Goal: Entertainment & Leisure: Browse casually

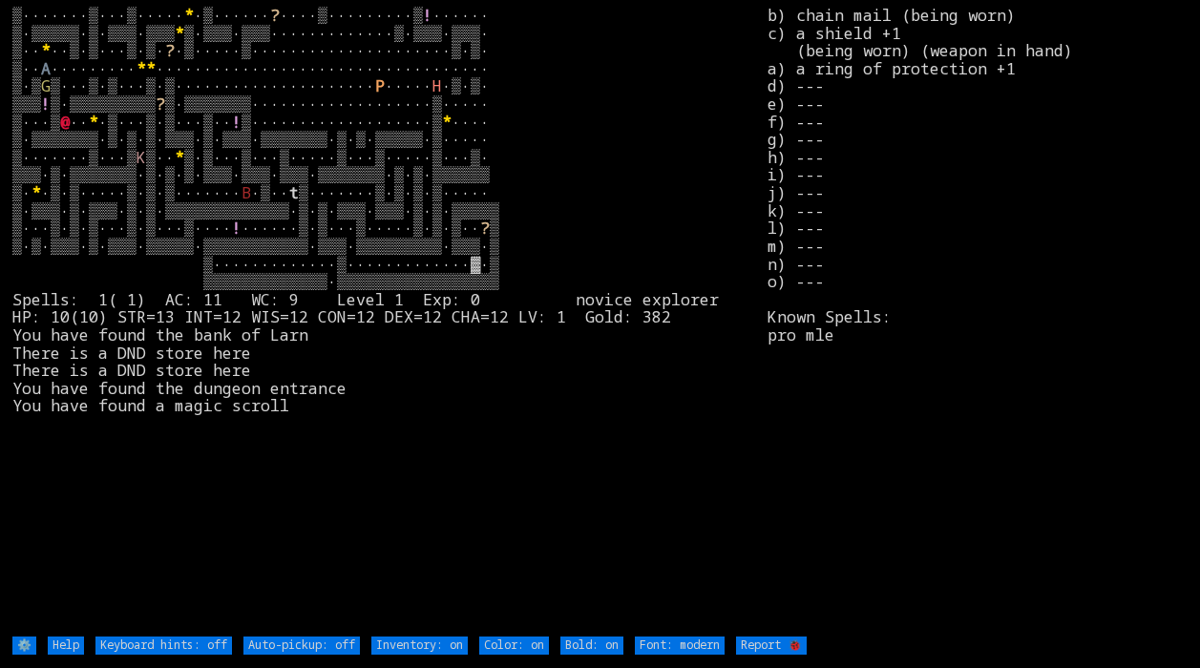
type off "Auto-pickup: on"
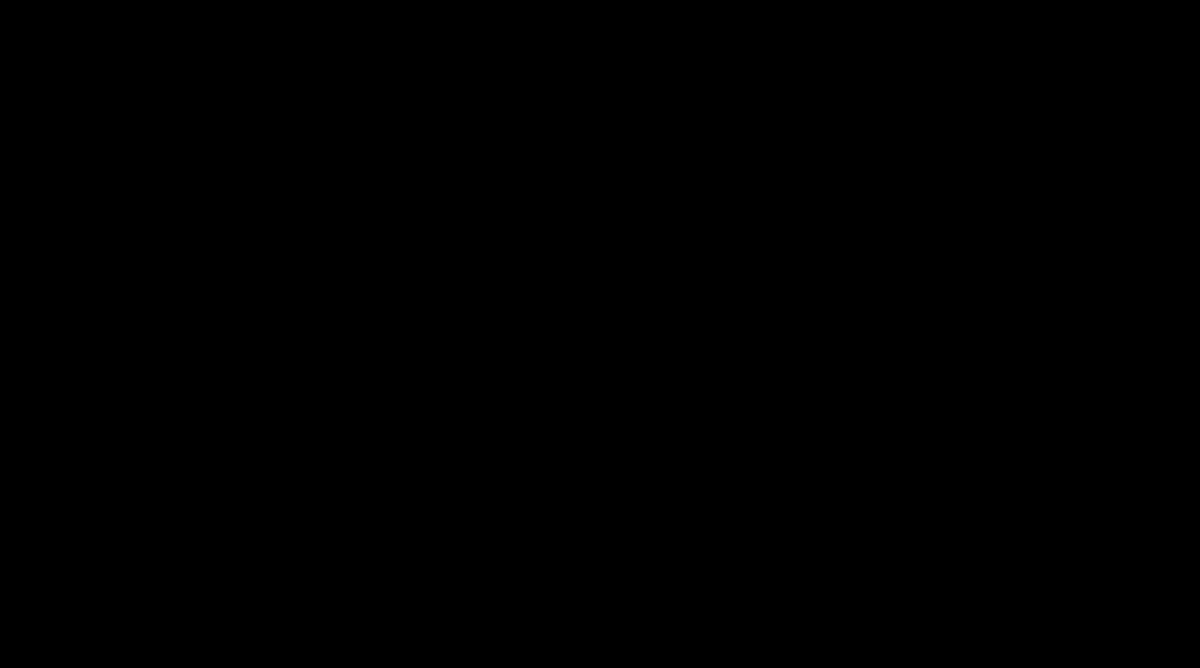
click at [1031, 177] on stats at bounding box center [978, 321] width 420 height 628
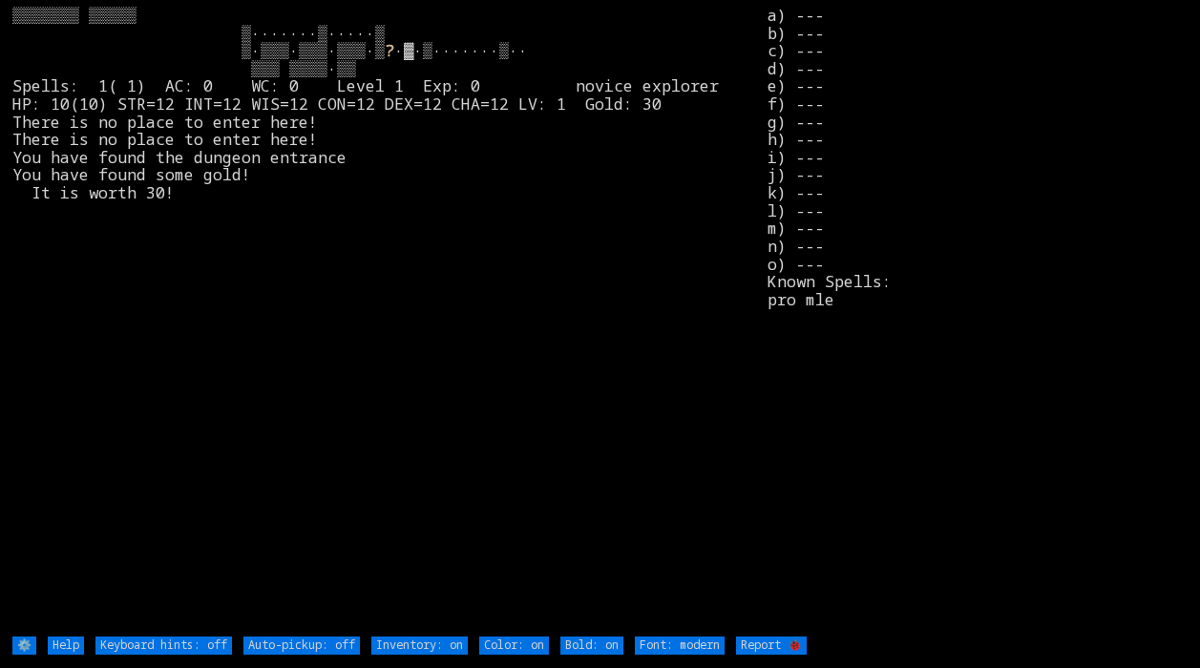
type off "Auto-pickup: on"
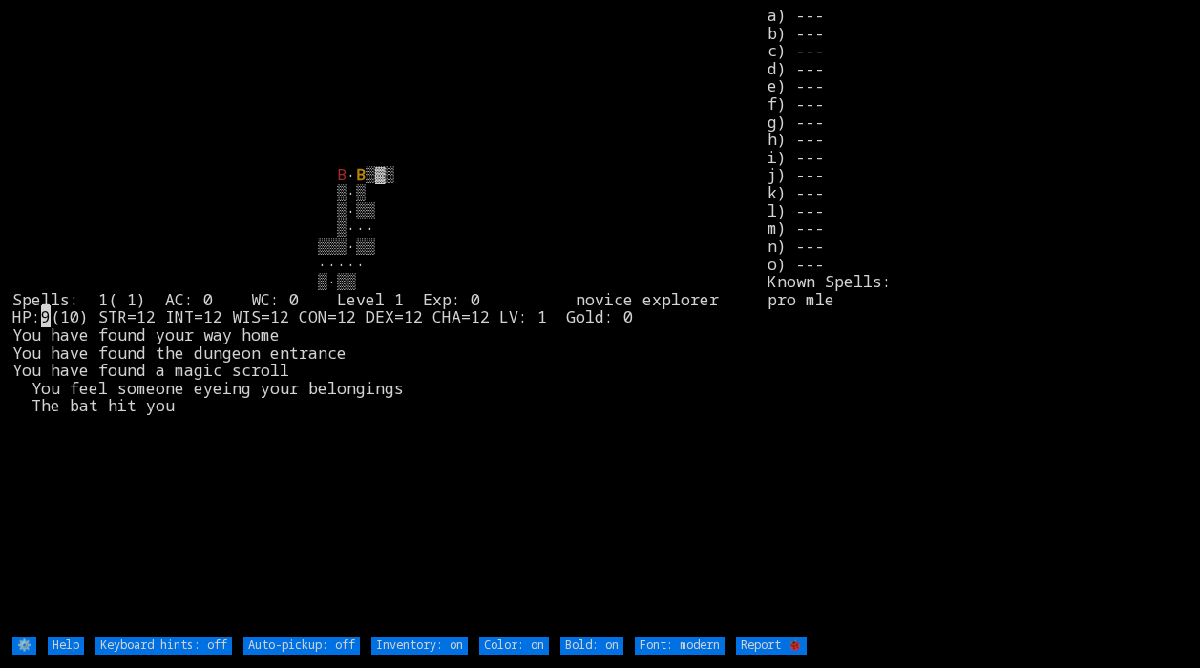
type off "Auto-pickup: on"
